Goal: Task Accomplishment & Management: Use online tool/utility

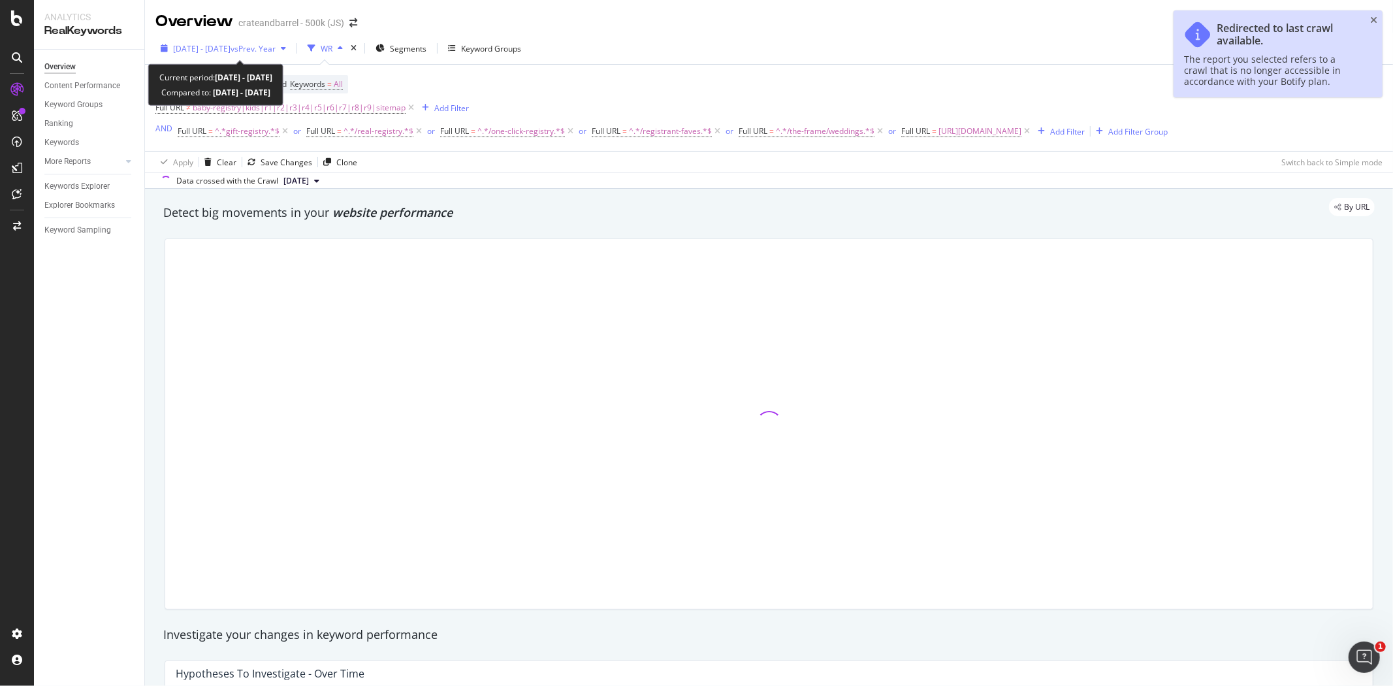
click at [268, 51] on span "vs Prev. Year" at bounding box center [253, 48] width 45 height 11
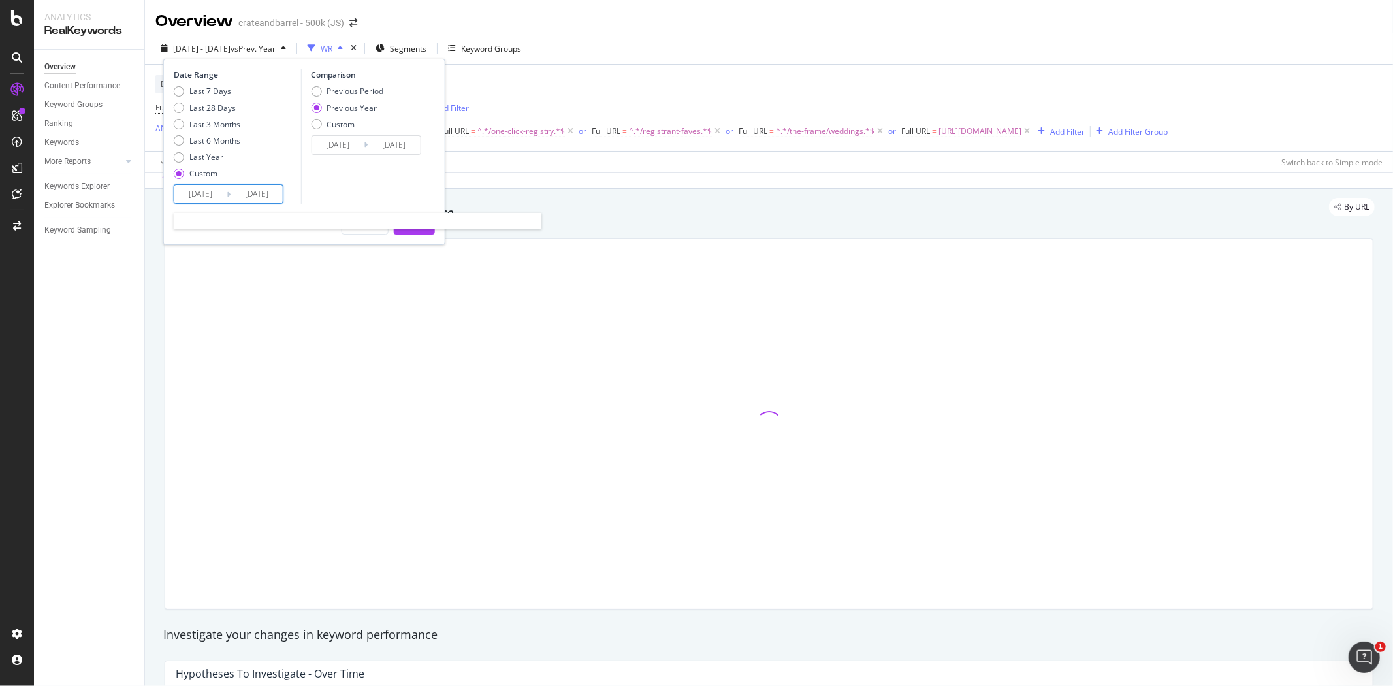
click at [217, 193] on input "[DATE]" at bounding box center [200, 194] width 52 height 18
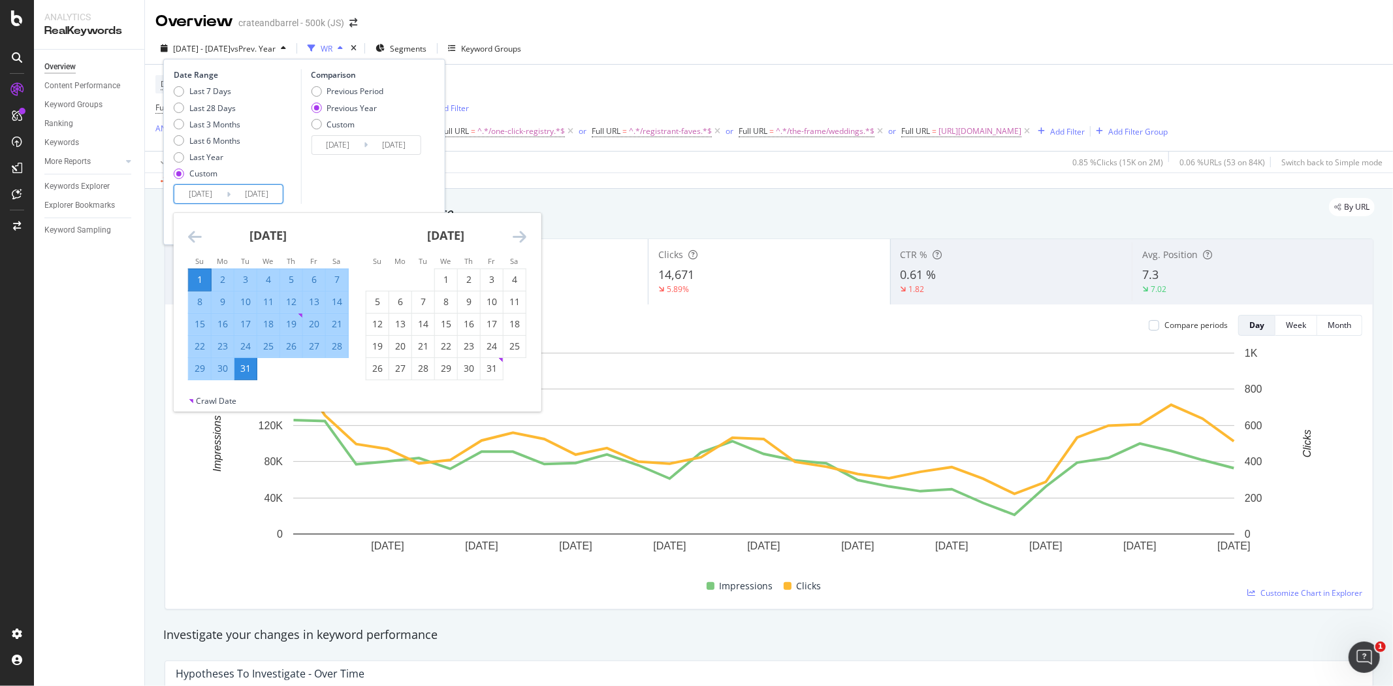
click at [513, 235] on icon "Move forward to switch to the next month." at bounding box center [520, 237] width 14 height 16
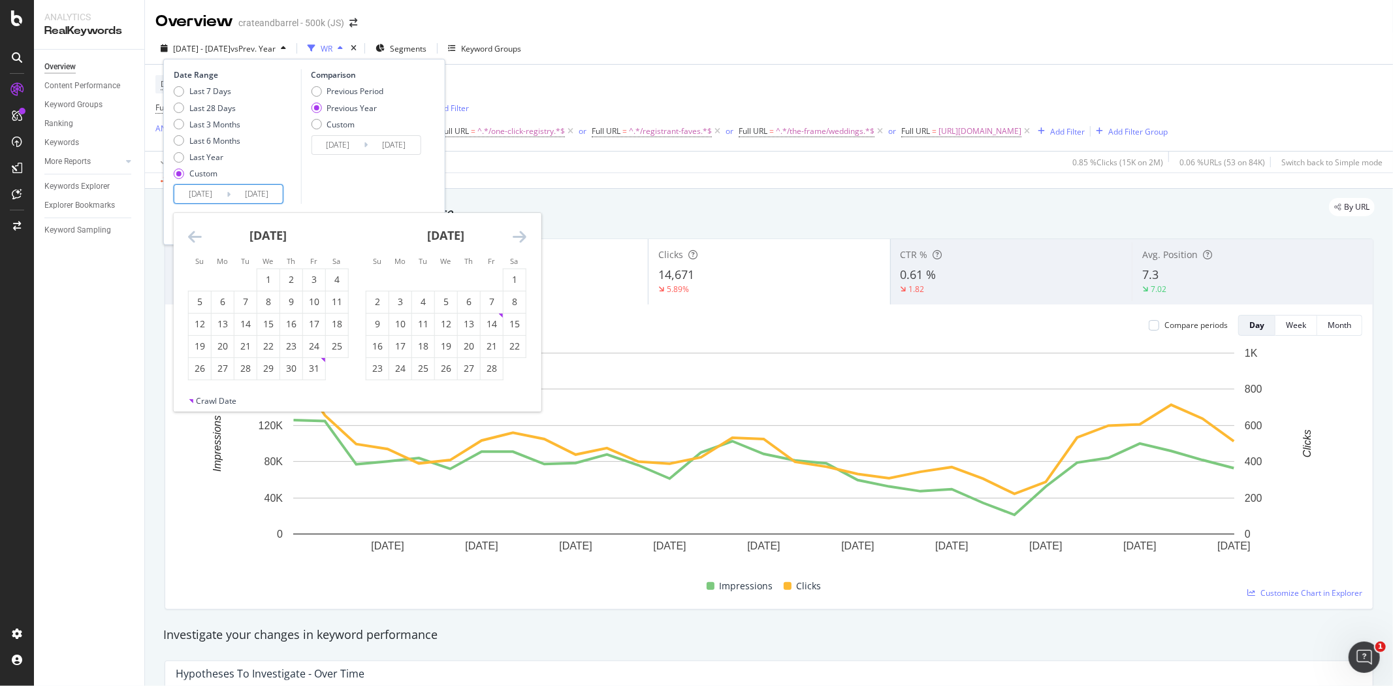
click at [513, 235] on icon "Move forward to switch to the next month." at bounding box center [520, 237] width 14 height 16
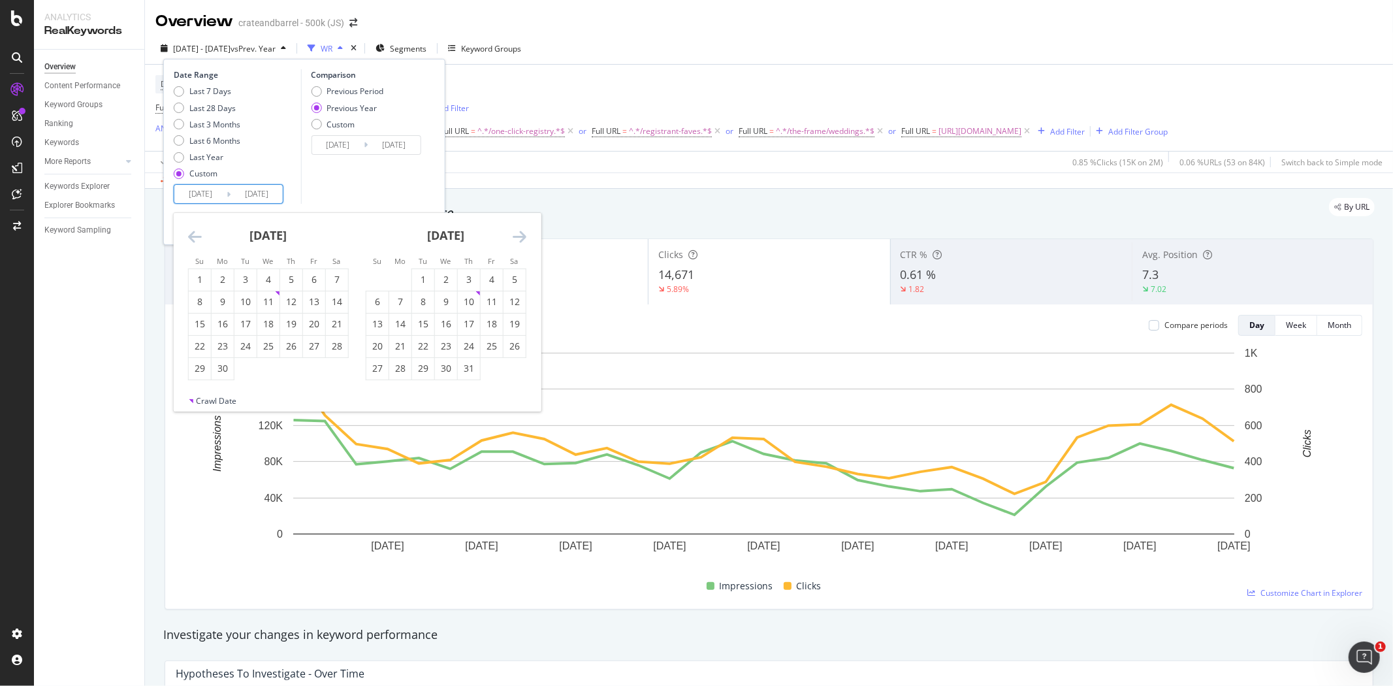
click at [513, 235] on icon "Move forward to switch to the next month." at bounding box center [520, 237] width 14 height 16
click at [487, 275] on div "1" at bounding box center [492, 279] width 22 height 13
type input "[DATE]"
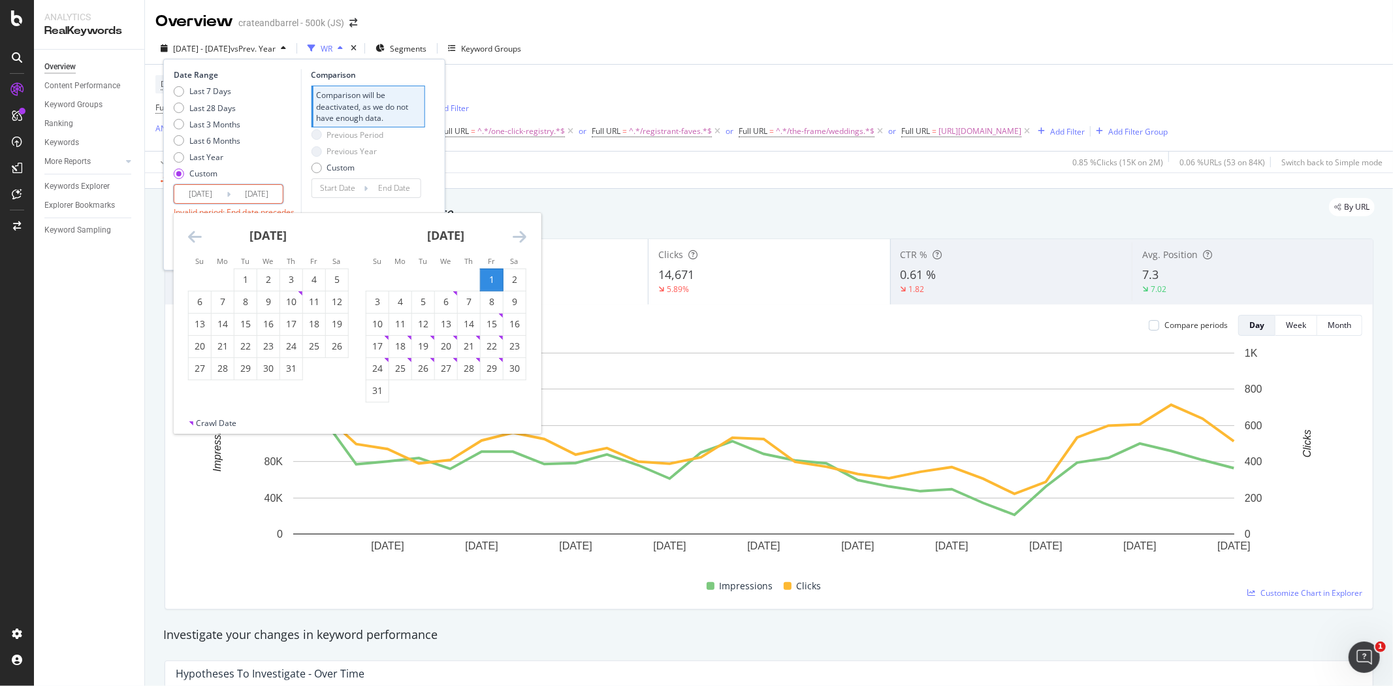
click at [386, 400] on div "31" at bounding box center [377, 391] width 22 height 22
type input "[DATE]"
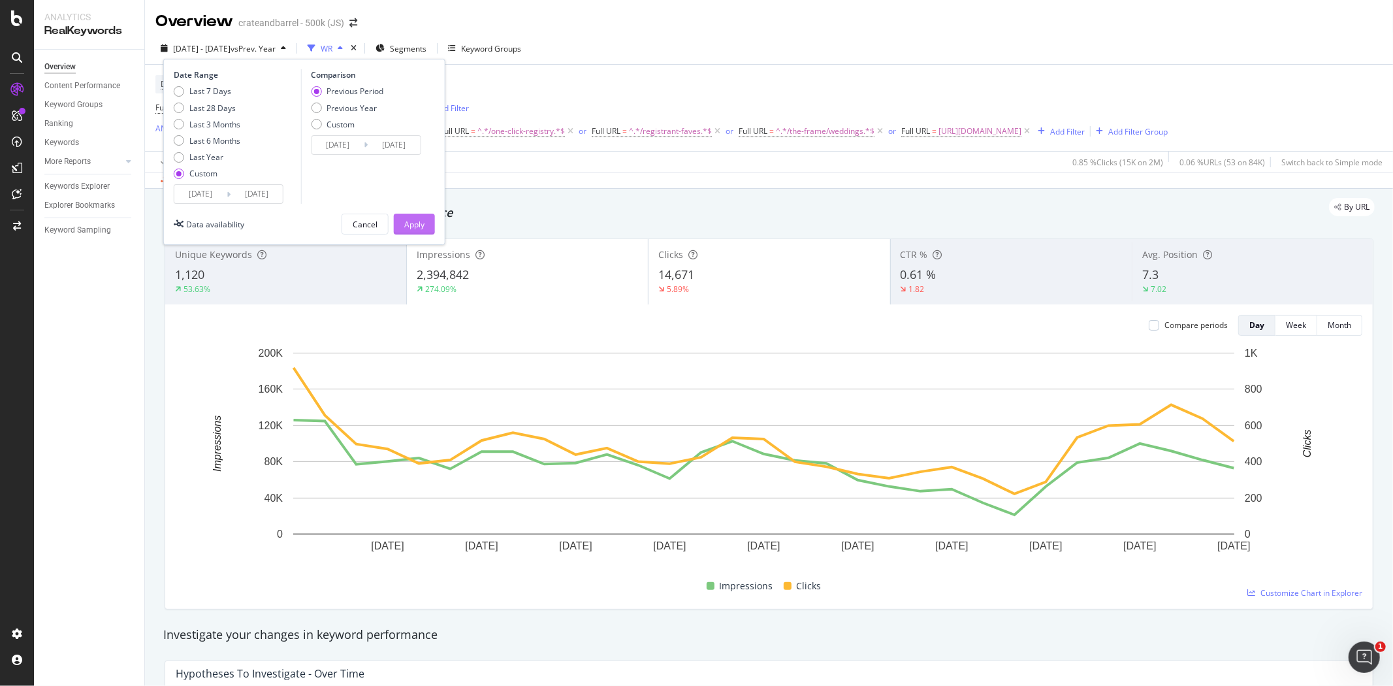
click at [414, 226] on div "Apply" at bounding box center [414, 224] width 20 height 11
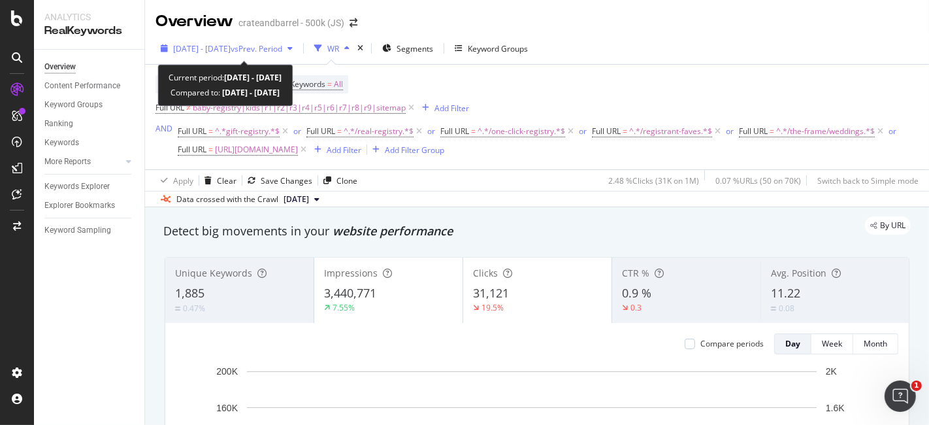
click at [270, 56] on div "[DATE] - [DATE] vs Prev. Period" at bounding box center [226, 49] width 142 height 20
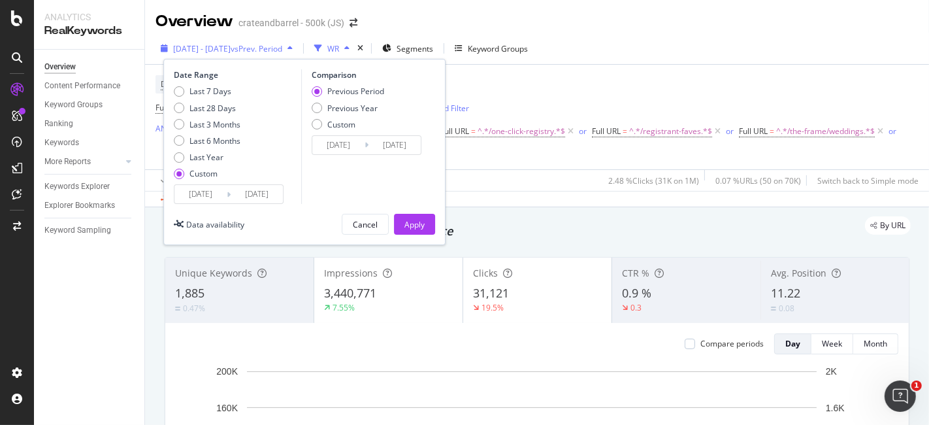
click at [297, 56] on div "[DATE] - [DATE] vs Prev. Period" at bounding box center [226, 49] width 142 height 20
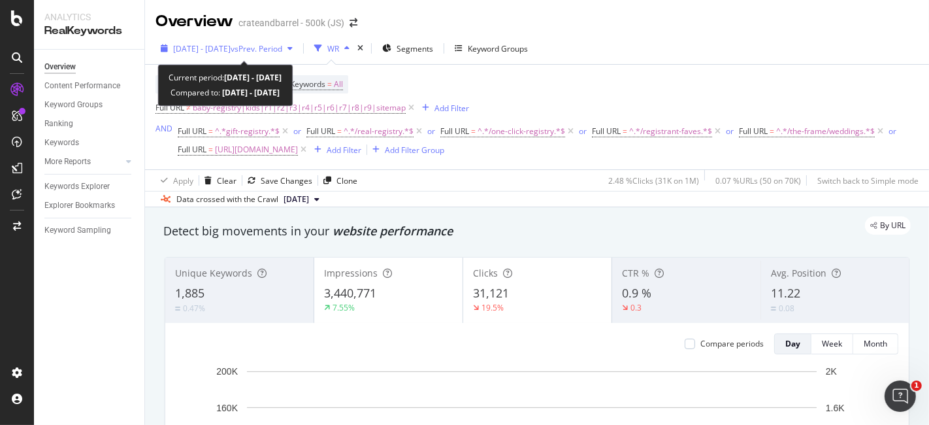
click at [282, 49] on span "vs Prev. Period" at bounding box center [257, 48] width 52 height 11
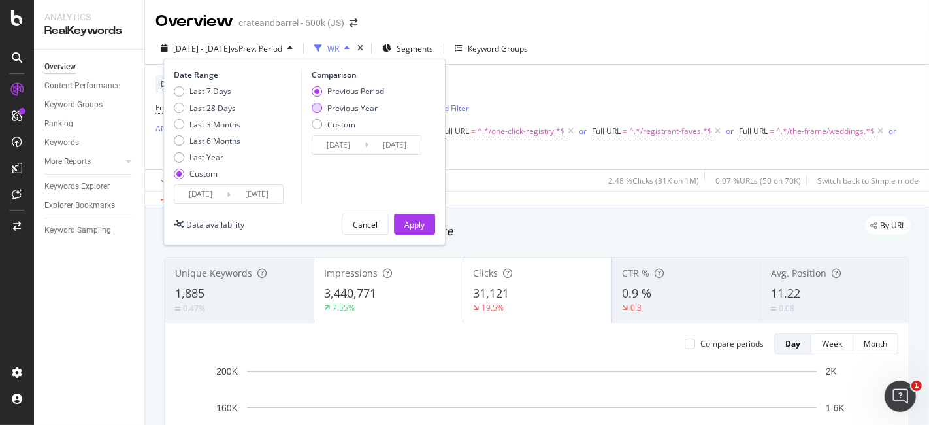
click at [323, 104] on div "Previous Year" at bounding box center [348, 108] width 72 height 11
type input "[DATE]"
click at [345, 143] on input "[DATE]" at bounding box center [338, 145] width 52 height 18
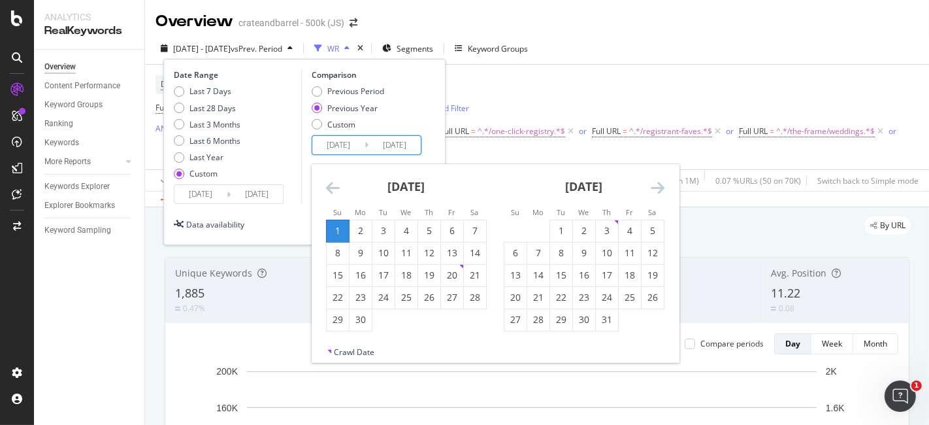
click at [332, 190] on icon "Move backward to switch to the previous month." at bounding box center [333, 188] width 14 height 16
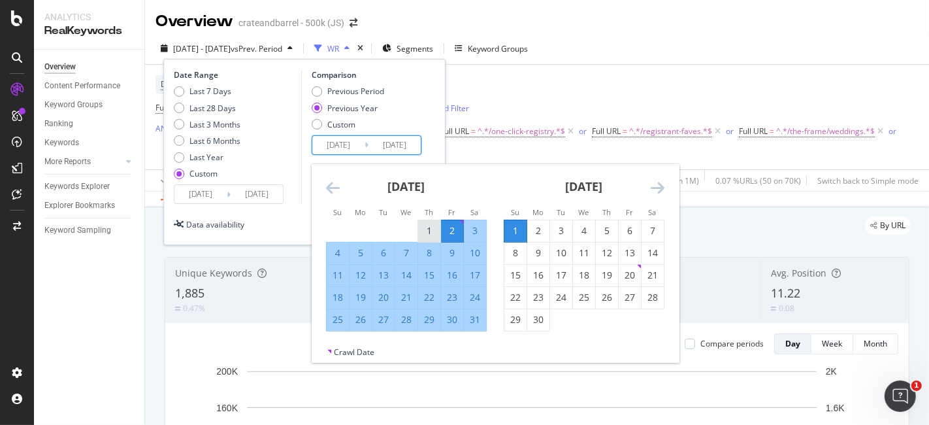
click at [431, 224] on div "1" at bounding box center [429, 230] width 22 height 13
type input "[DATE]"
click at [477, 326] on div "31" at bounding box center [475, 320] width 22 height 22
type input "[DATE]"
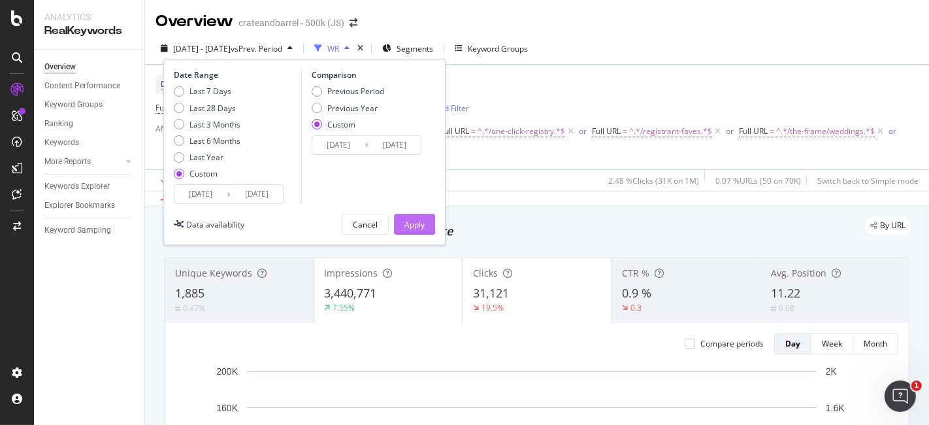
click at [419, 225] on div "Apply" at bounding box center [414, 224] width 20 height 11
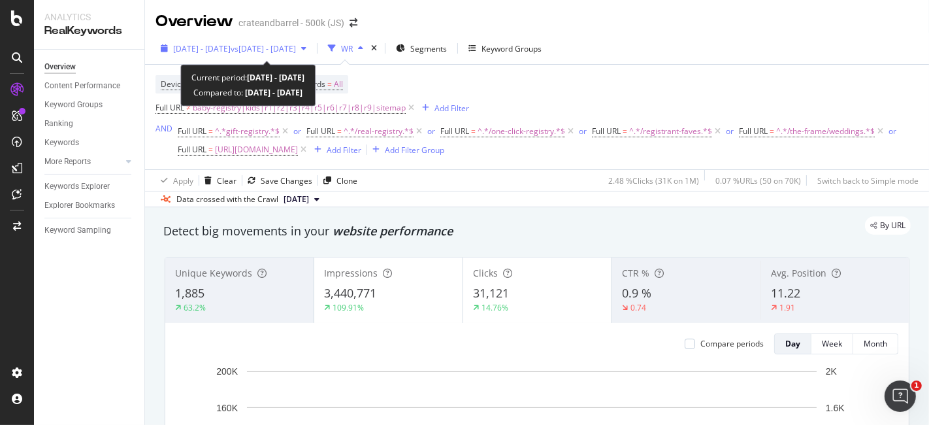
click at [296, 49] on span "vs [DATE] - [DATE]" at bounding box center [263, 48] width 65 height 11
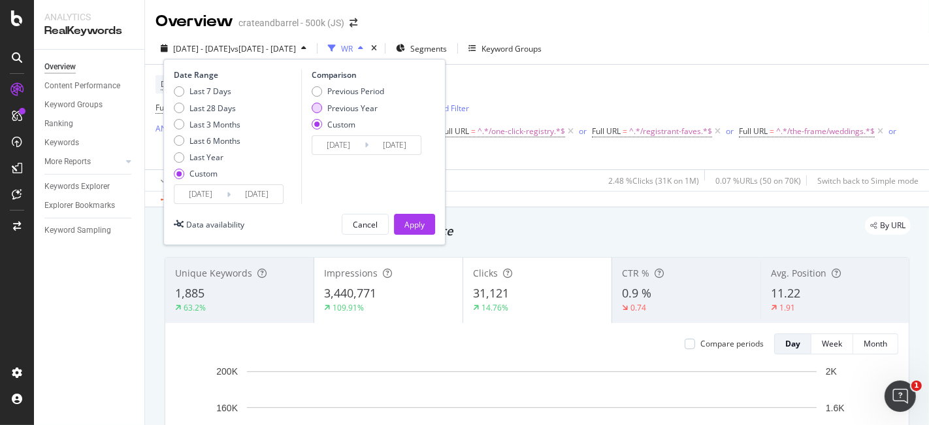
click at [327, 103] on div "Previous Year" at bounding box center [352, 108] width 50 height 11
type input "[DATE]"
click at [339, 91] on div "Previous Period" at bounding box center [355, 91] width 57 height 11
type input "[DATE]"
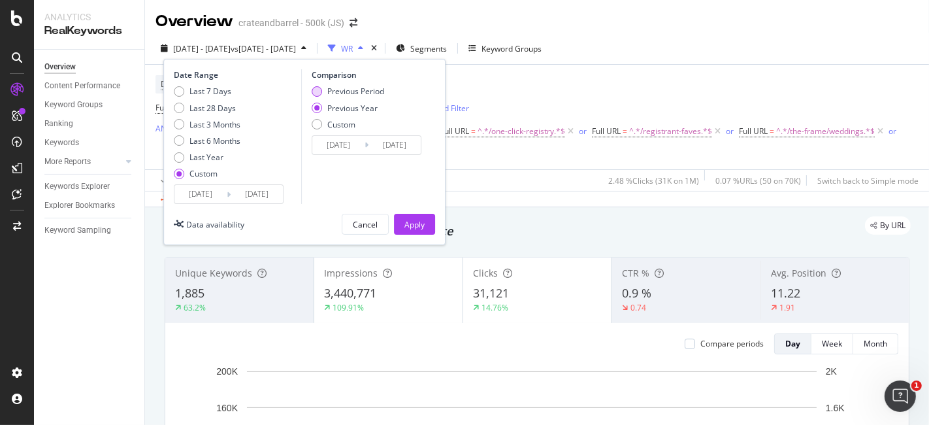
type input "[DATE]"
click at [345, 129] on div "Previous Period Previous Year Custom" at bounding box center [348, 110] width 72 height 49
click at [344, 125] on div "Custom" at bounding box center [341, 124] width 28 height 11
click at [347, 86] on div "Previous Period" at bounding box center [355, 91] width 57 height 11
click at [408, 216] on div "Apply" at bounding box center [414, 224] width 20 height 20
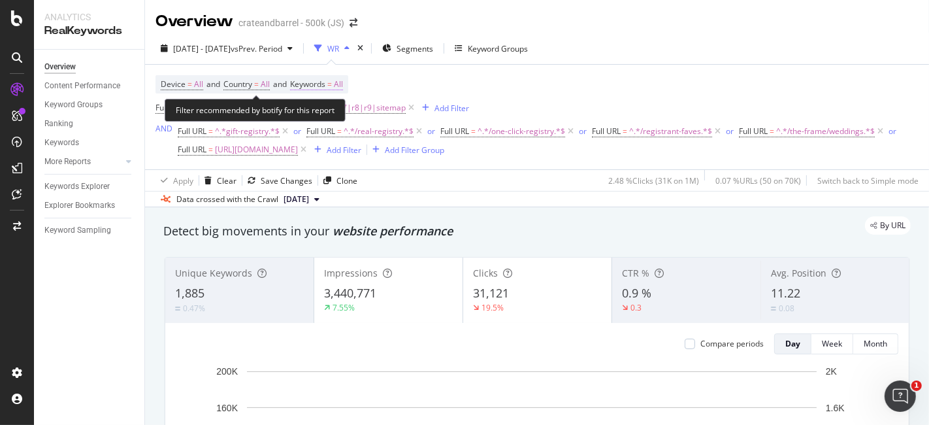
click at [332, 84] on span "=" at bounding box center [329, 83] width 5 height 11
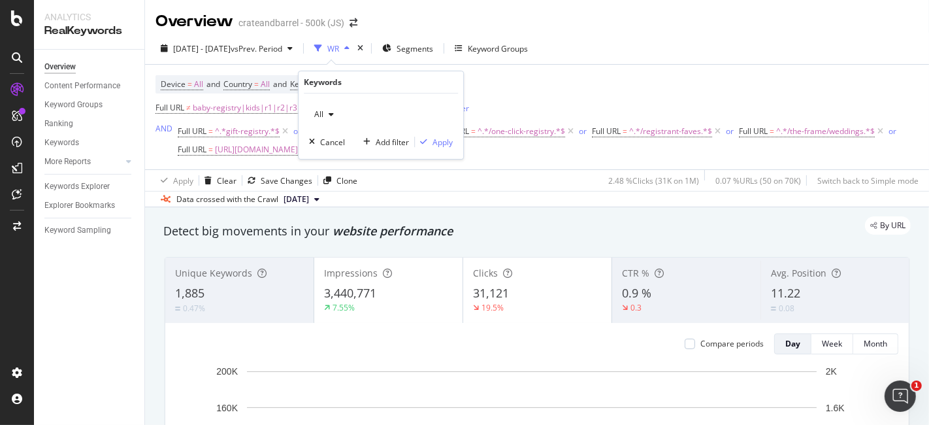
click at [318, 105] on div "All" at bounding box center [324, 114] width 30 height 20
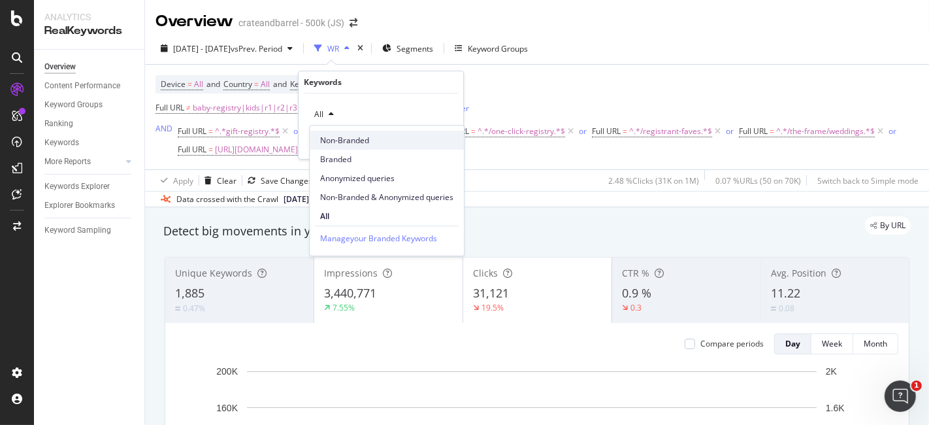
click at [347, 143] on span "Non-Branded" at bounding box center [386, 141] width 133 height 12
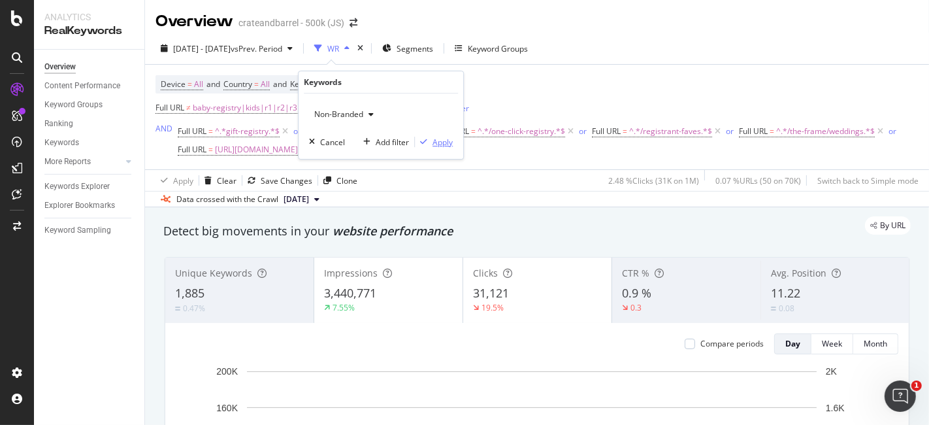
drag, startPoint x: 458, startPoint y: 140, endPoint x: 451, endPoint y: 138, distance: 7.4
click at [455, 138] on div "Non-Branded Cancel Add filter Apply" at bounding box center [380, 125] width 165 height 65
click at [445, 143] on div "Apply" at bounding box center [442, 141] width 20 height 11
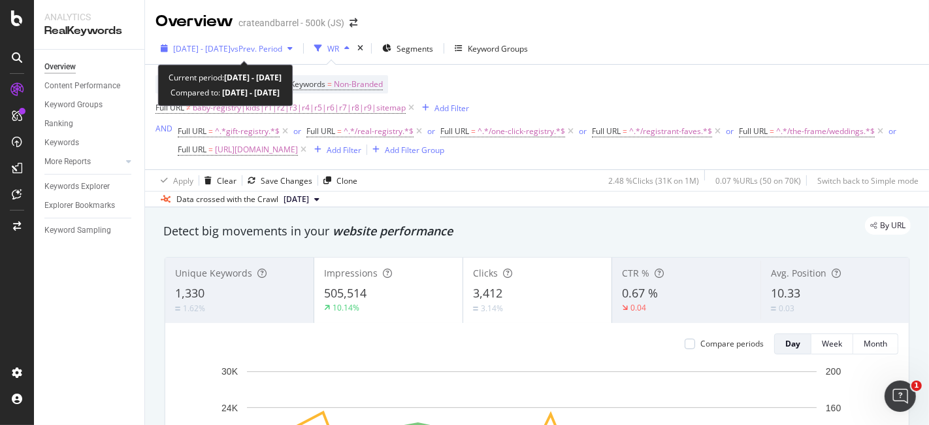
click at [282, 47] on span "vs Prev. Period" at bounding box center [257, 48] width 52 height 11
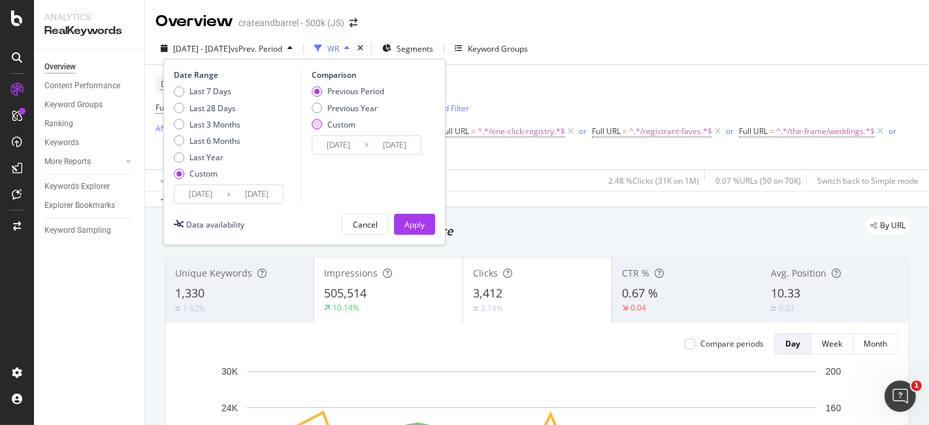
click at [323, 120] on div "Custom" at bounding box center [348, 124] width 72 height 11
click at [352, 145] on input "[DATE]" at bounding box center [338, 145] width 52 height 18
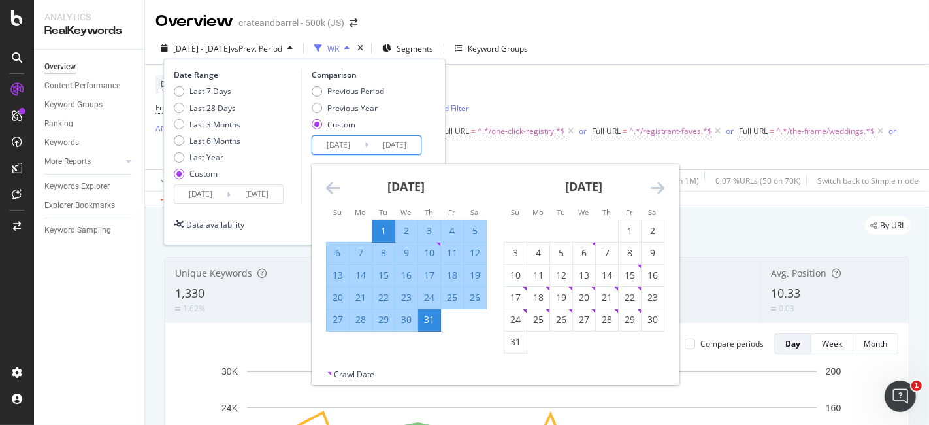
click at [329, 189] on icon "Move backward to switch to the previous month." at bounding box center [333, 188] width 14 height 16
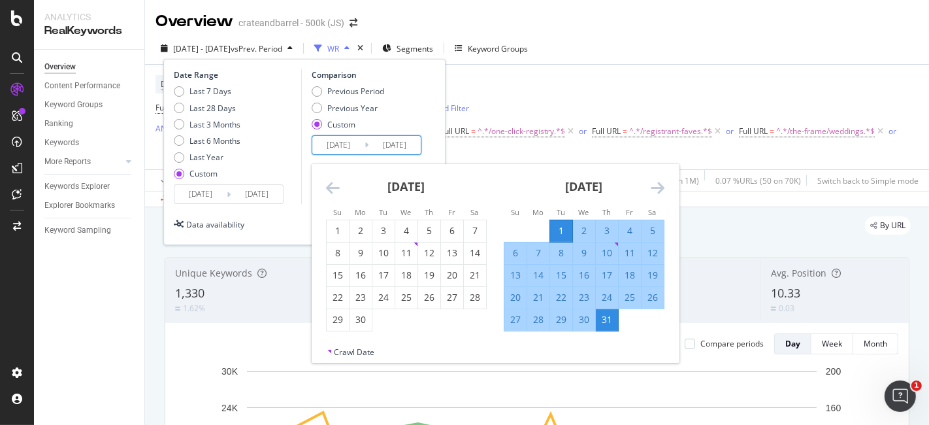
click at [329, 189] on icon "Move backward to switch to the previous month." at bounding box center [333, 188] width 14 height 16
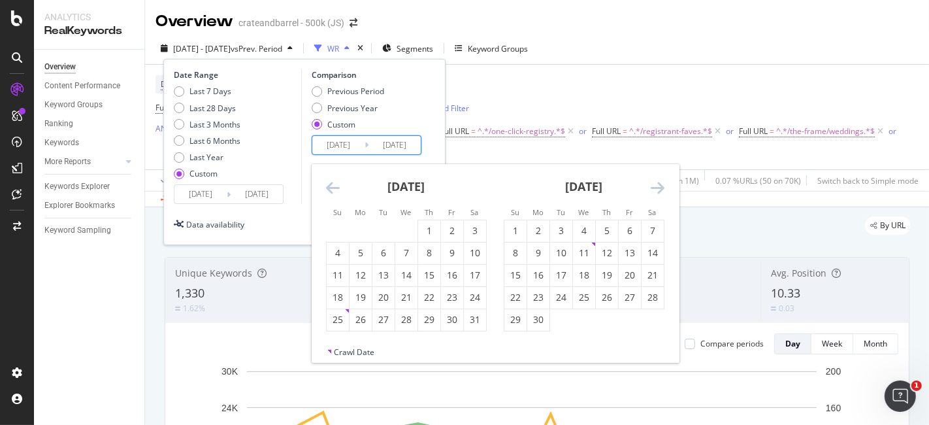
click at [329, 189] on icon "Move backward to switch to the previous month." at bounding box center [333, 188] width 14 height 16
click at [330, 189] on icon "Move backward to switch to the previous month." at bounding box center [333, 188] width 14 height 16
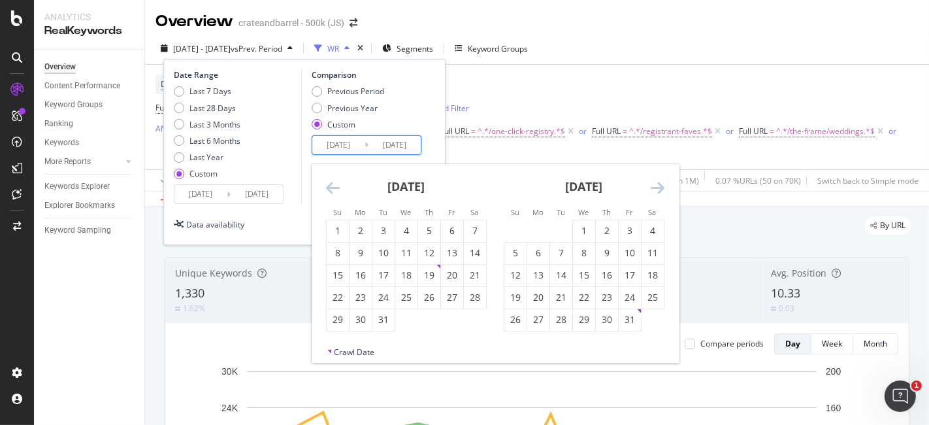
click at [330, 190] on icon "Move backward to switch to the previous month." at bounding box center [333, 188] width 14 height 16
click at [336, 110] on div "Previous Year" at bounding box center [352, 108] width 50 height 11
type input "[DATE]"
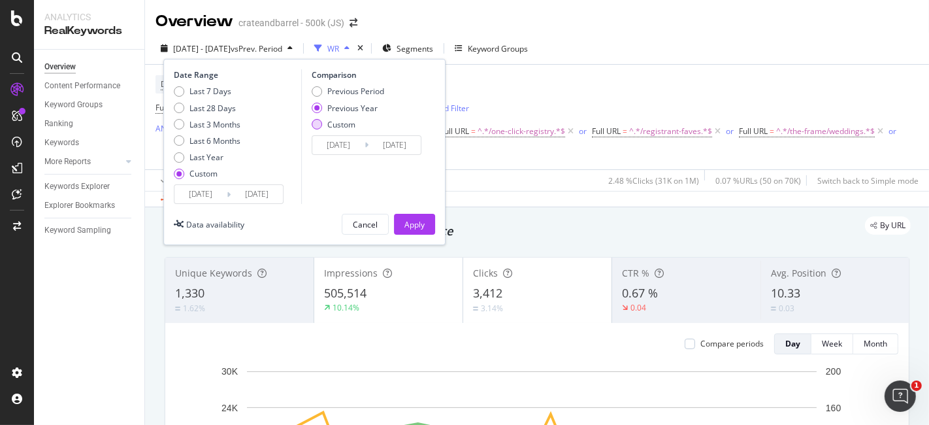
click at [330, 119] on div "Custom" at bounding box center [341, 124] width 28 height 11
click at [338, 146] on input "[DATE]" at bounding box center [338, 145] width 52 height 18
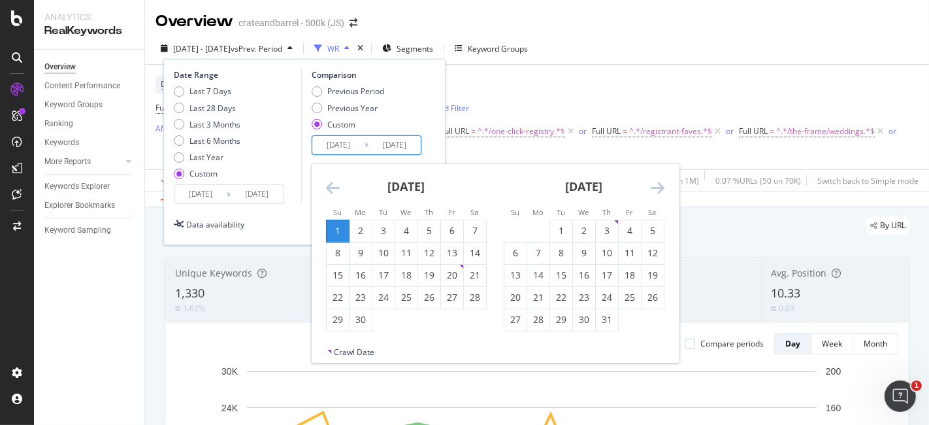
click at [334, 180] on icon "Move backward to switch to the previous month." at bounding box center [333, 188] width 14 height 16
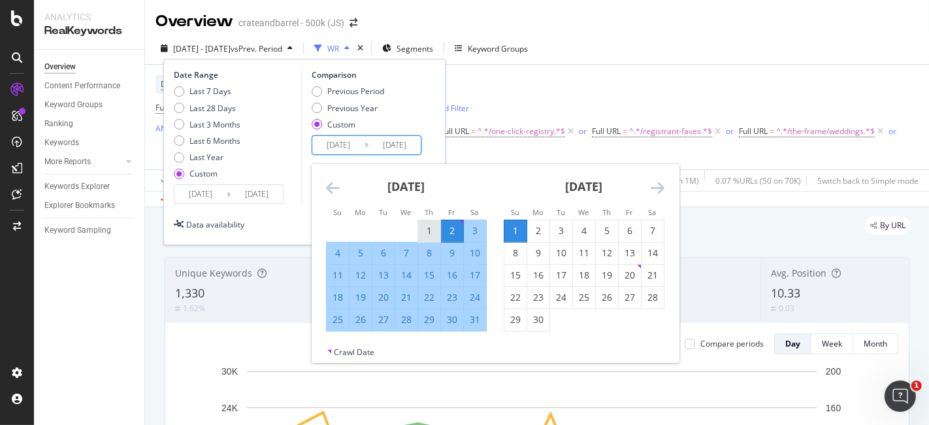
click at [430, 231] on div "1" at bounding box center [429, 230] width 22 height 13
type input "[DATE]"
click at [472, 316] on div "31" at bounding box center [475, 319] width 22 height 13
type input "[DATE]"
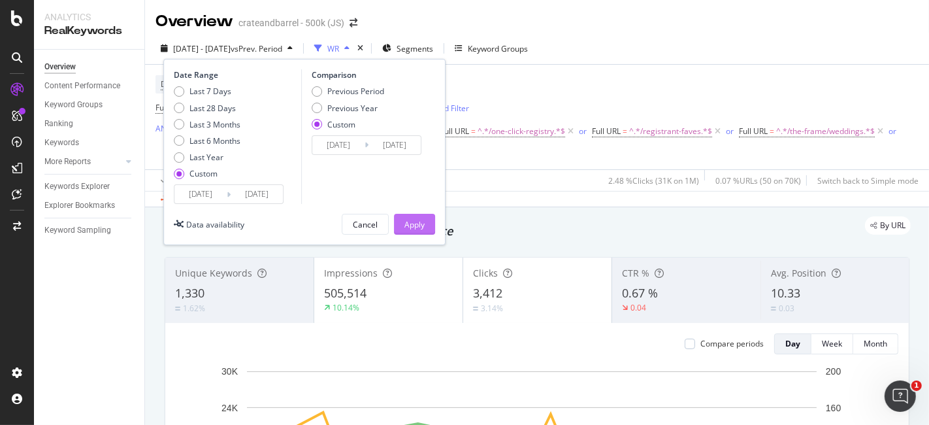
click at [417, 226] on div "Apply" at bounding box center [414, 224] width 20 height 11
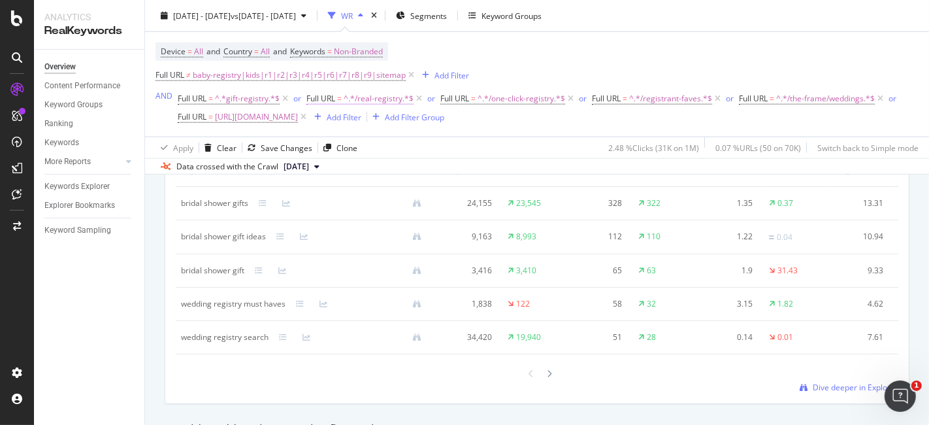
scroll to position [1123, 0]
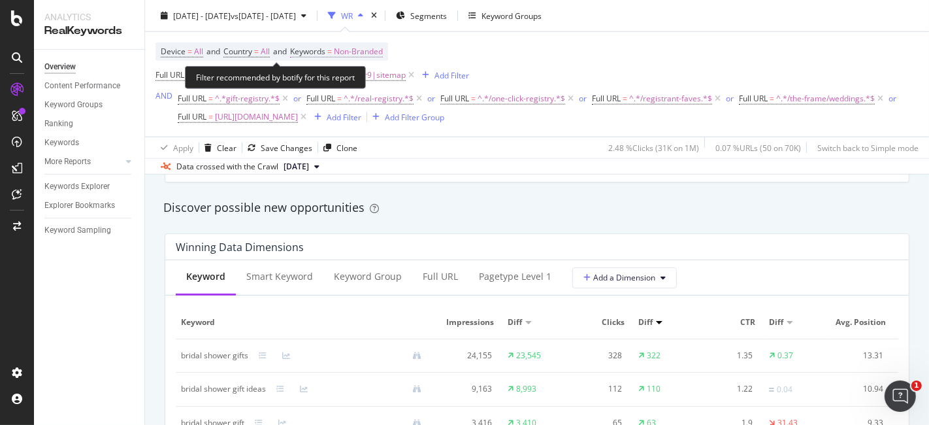
click at [353, 51] on span "Non-Branded" at bounding box center [358, 51] width 49 height 18
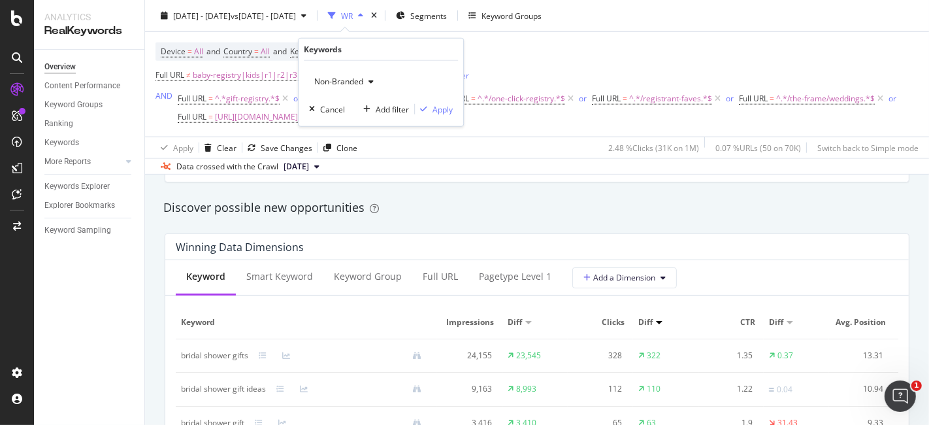
click at [362, 81] on span "Non-Branded" at bounding box center [336, 81] width 54 height 11
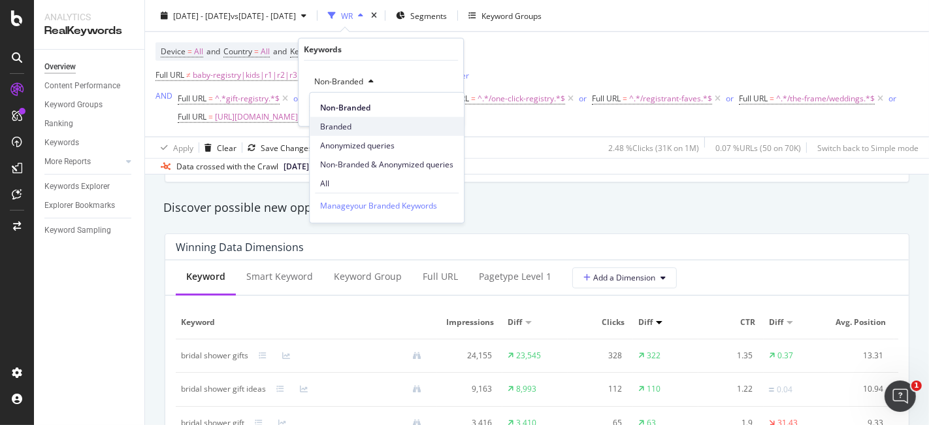
click at [333, 128] on span "Branded" at bounding box center [386, 126] width 133 height 12
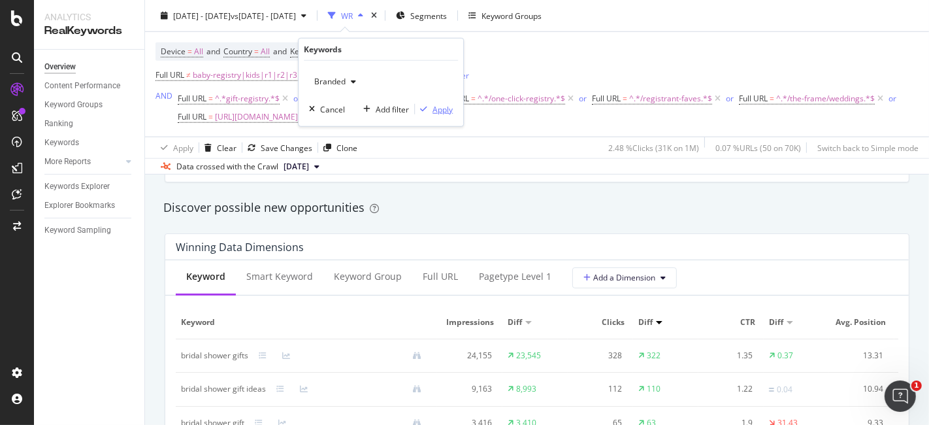
click at [427, 111] on icon "button" at bounding box center [423, 109] width 7 height 8
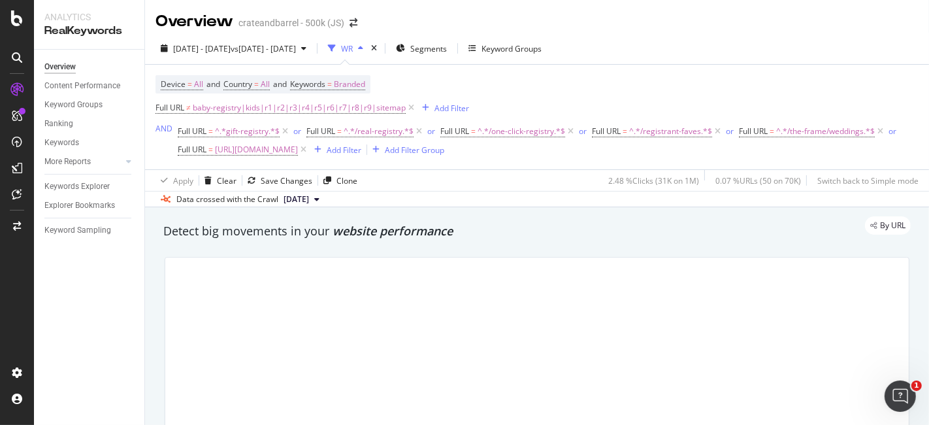
scroll to position [72, 0]
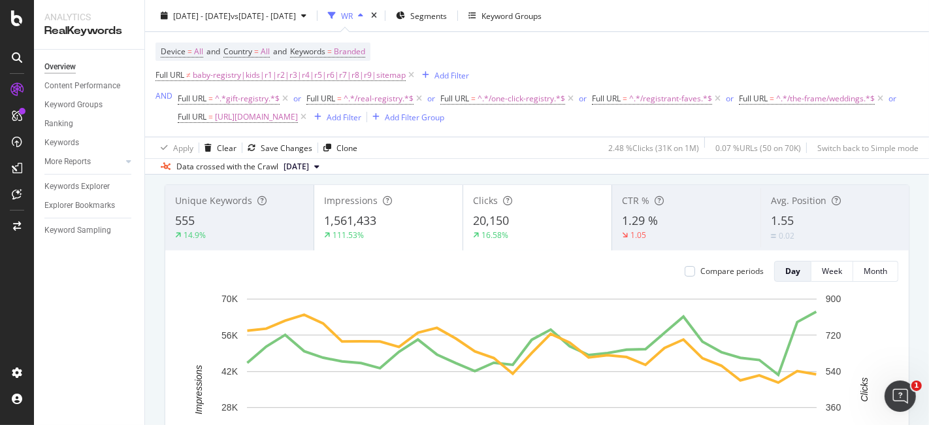
click at [500, 138] on div "Apply Clear Save Changes Clone 2.48 % Clicks ( 31K on 1M ) 0.07 % URLs ( 50 on …" at bounding box center [537, 147] width 784 height 22
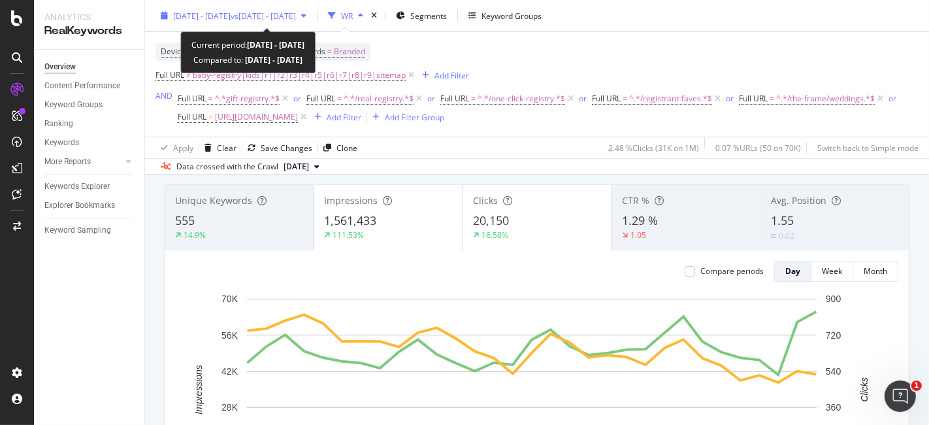
click at [296, 20] on span "vs [DATE] - [DATE]" at bounding box center [263, 15] width 65 height 11
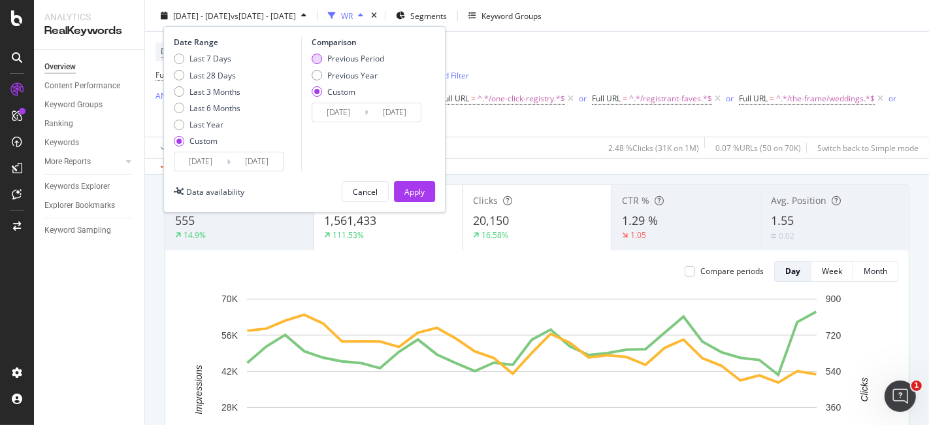
click at [362, 59] on div "Previous Period" at bounding box center [355, 58] width 57 height 11
type input "[DATE]"
click at [420, 187] on div "Apply" at bounding box center [414, 190] width 20 height 11
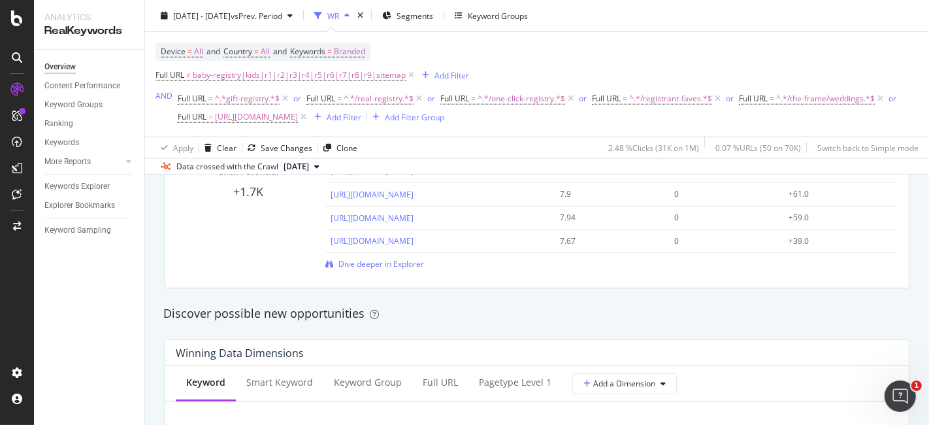
scroll to position [1088, 0]
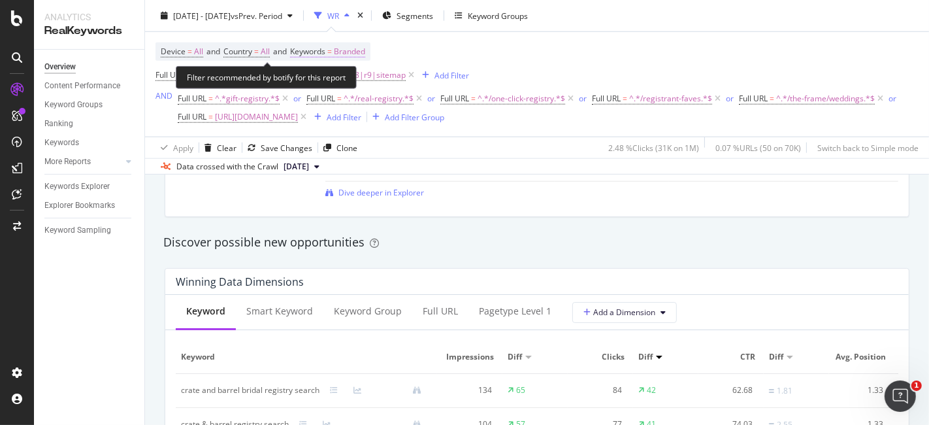
click at [356, 48] on span "Branded" at bounding box center [349, 51] width 31 height 18
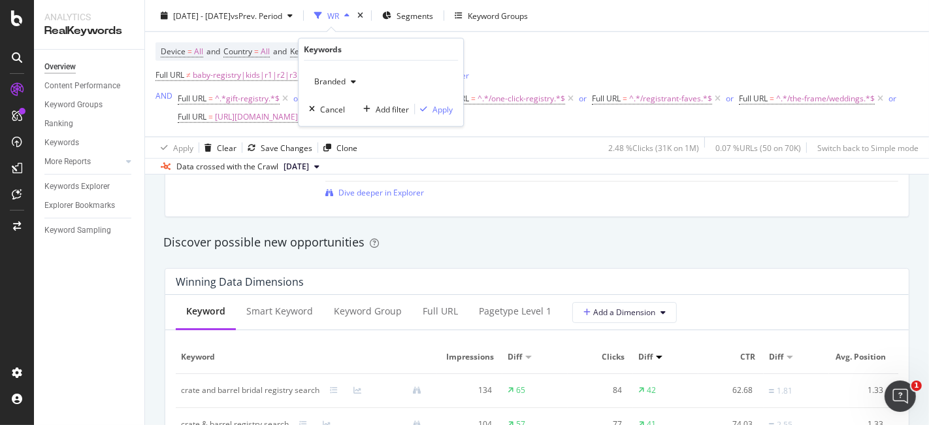
click at [349, 80] on div "button" at bounding box center [353, 82] width 16 height 8
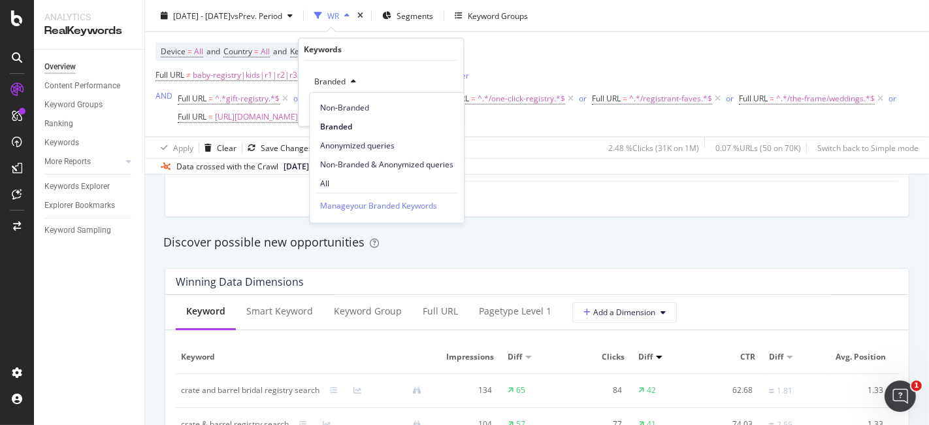
click at [353, 177] on span "All" at bounding box center [386, 183] width 133 height 12
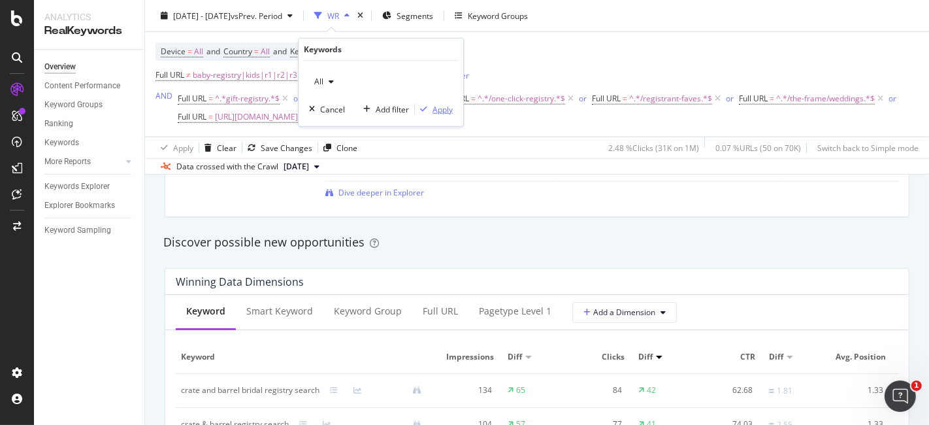
click at [438, 107] on div "Apply" at bounding box center [442, 108] width 20 height 11
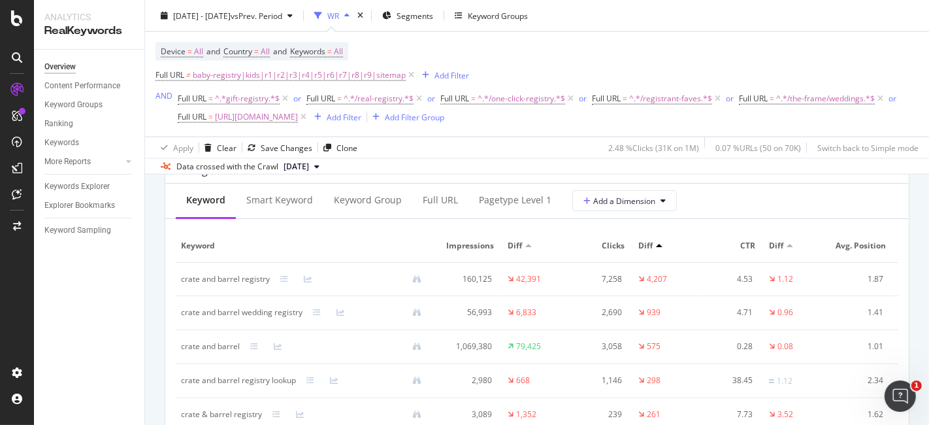
scroll to position [1596, 0]
